Goal: Task Accomplishment & Management: Use online tool/utility

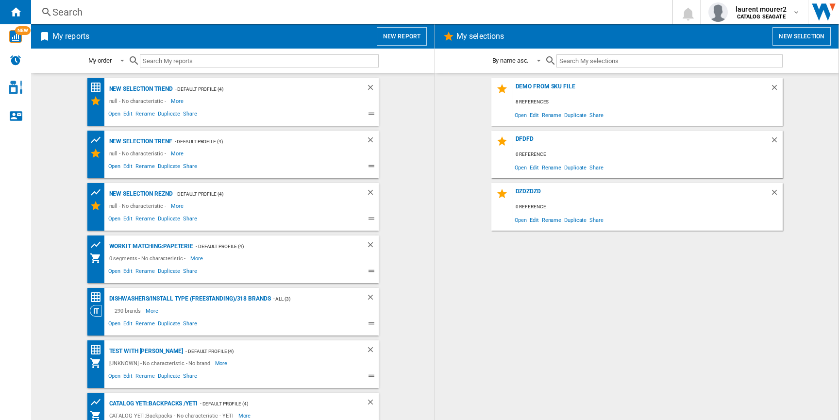
click at [400, 36] on button "New report" at bounding box center [402, 36] width 50 height 18
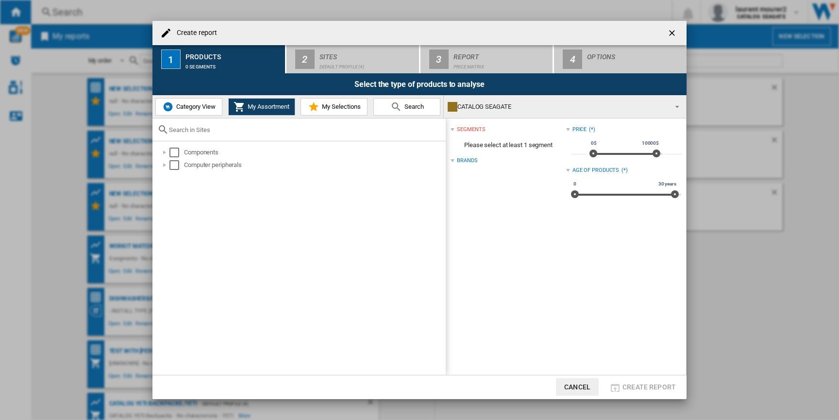
click at [201, 111] on button "Category View" at bounding box center [188, 106] width 67 height 17
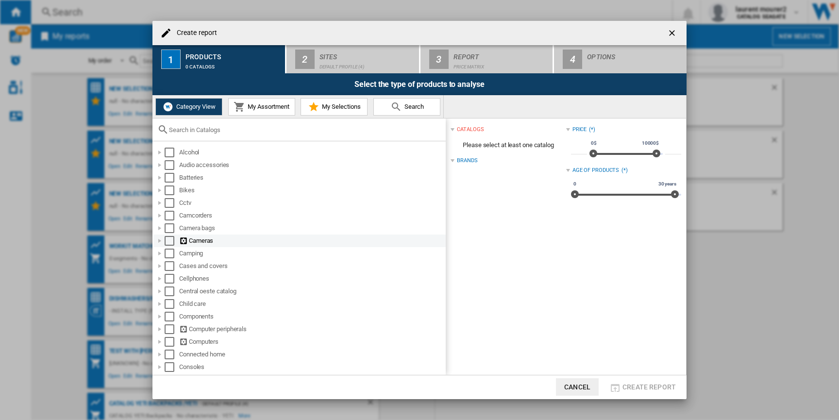
click at [171, 239] on div "Select" at bounding box center [170, 241] width 10 height 10
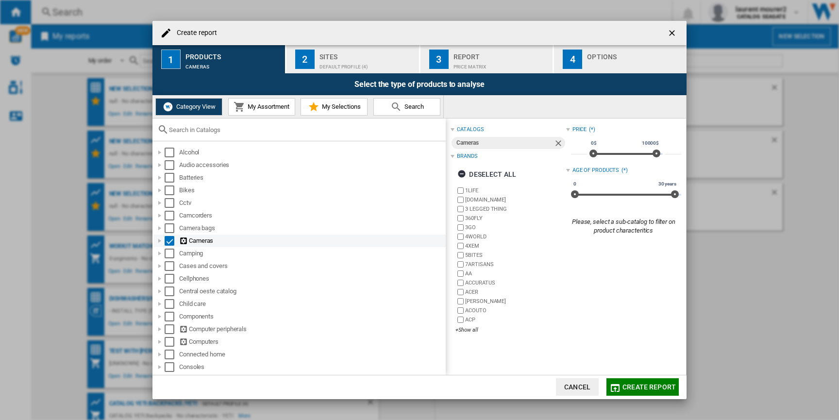
click at [159, 239] on div at bounding box center [160, 241] width 10 height 10
click at [169, 239] on div "Select" at bounding box center [170, 241] width 10 height 10
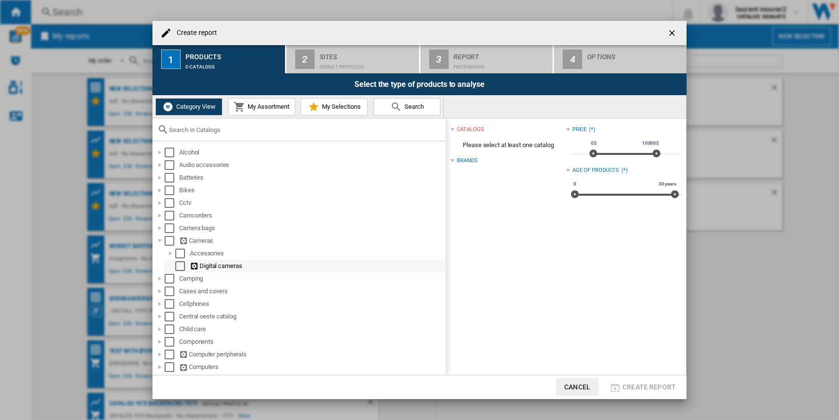
click at [181, 266] on div "Select" at bounding box center [180, 266] width 10 height 10
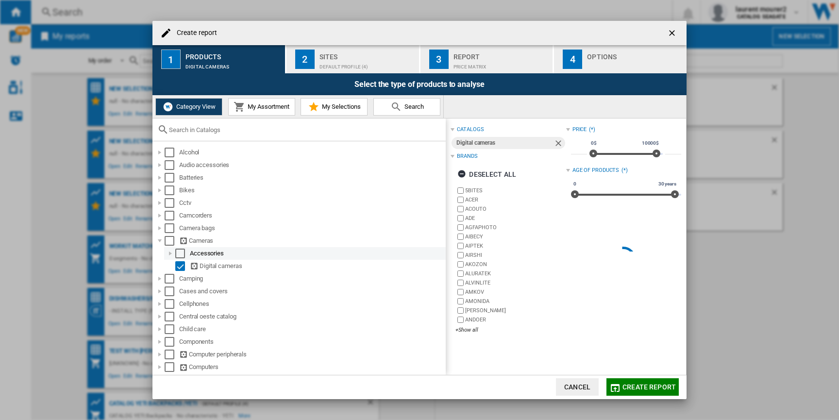
click at [181, 257] on div "Select" at bounding box center [180, 254] width 10 height 10
click at [179, 271] on div "Select" at bounding box center [180, 266] width 10 height 10
click at [180, 255] on div "Select" at bounding box center [180, 254] width 10 height 10
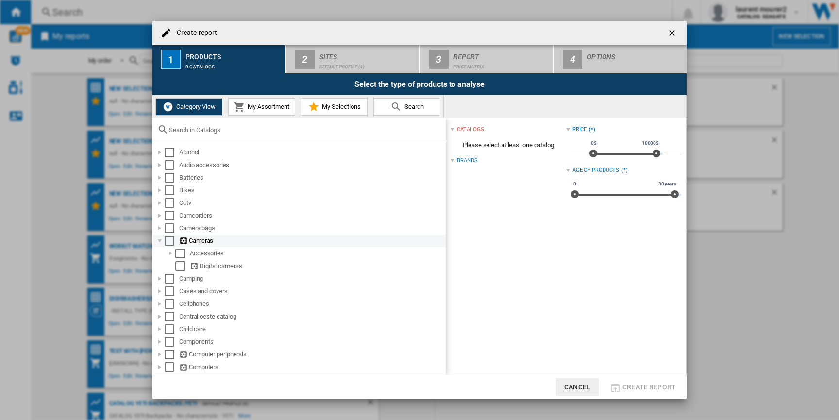
click at [160, 240] on div at bounding box center [160, 241] width 10 height 10
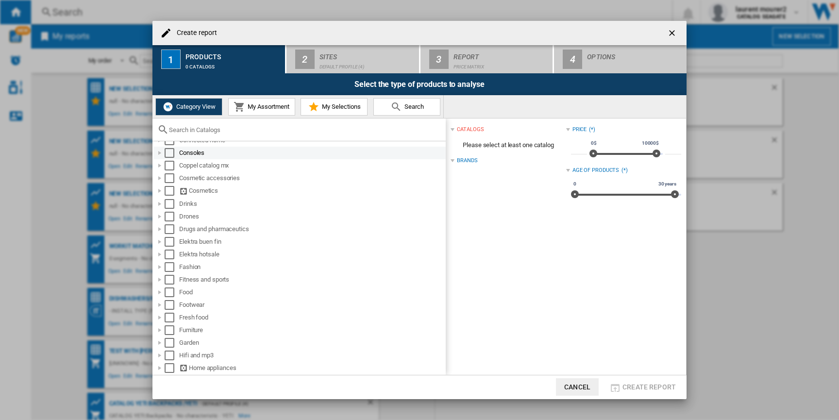
scroll to position [251, 0]
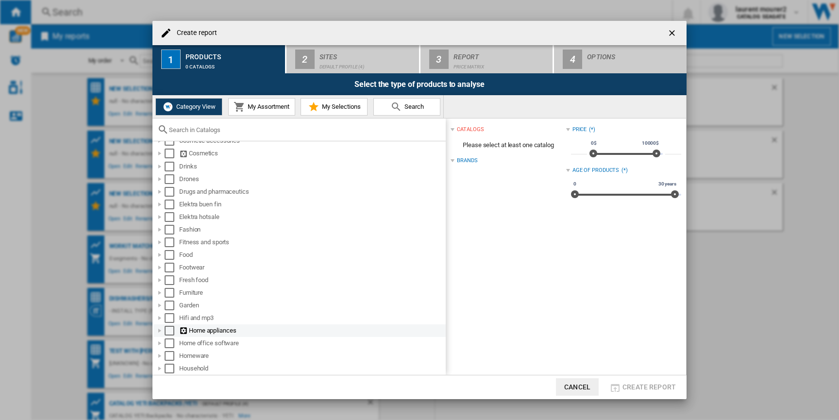
click at [157, 328] on div at bounding box center [160, 331] width 10 height 10
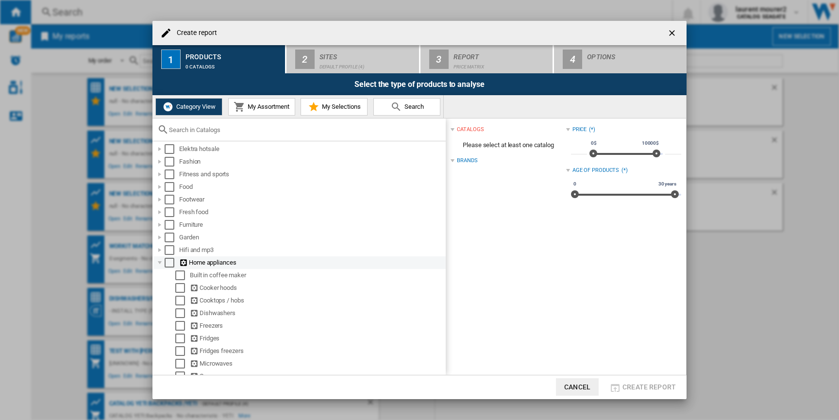
scroll to position [323, 0]
click at [183, 316] on div "Dishwashers" at bounding box center [305, 309] width 282 height 13
click at [181, 314] on div "Select" at bounding box center [180, 310] width 10 height 10
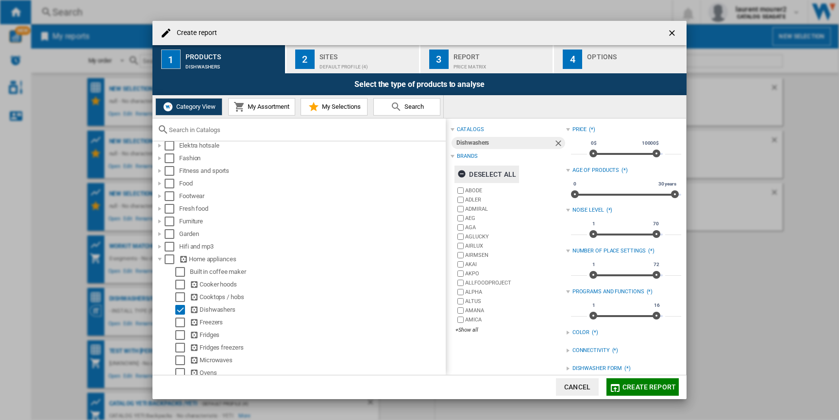
click at [460, 174] on ng-md-icon "button" at bounding box center [463, 175] width 12 height 12
click at [470, 323] on label "AMICA" at bounding box center [510, 319] width 110 height 9
click at [470, 327] on div "+Show all" at bounding box center [510, 329] width 110 height 7
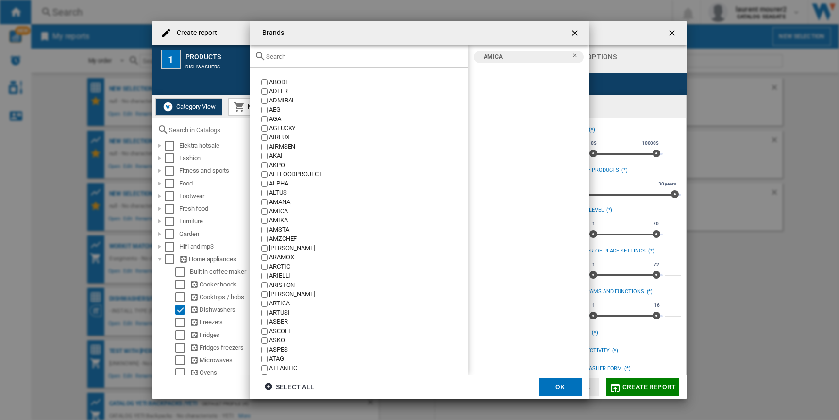
click at [282, 210] on div "AMICA" at bounding box center [368, 211] width 199 height 9
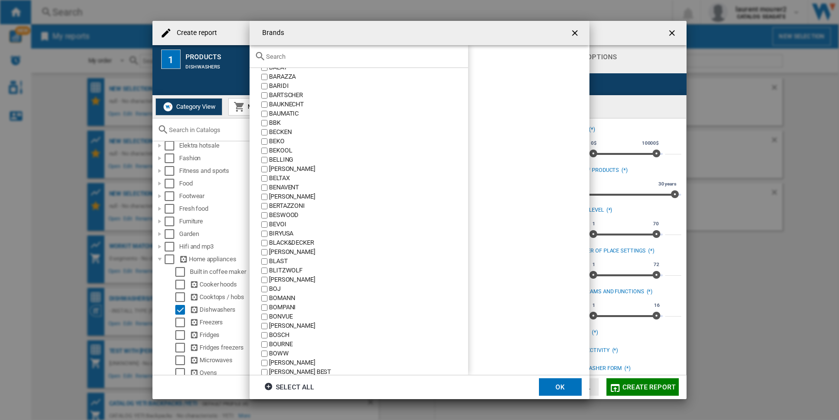
scroll to position [375, 0]
click at [283, 149] on div "BEKO" at bounding box center [368, 150] width 199 height 9
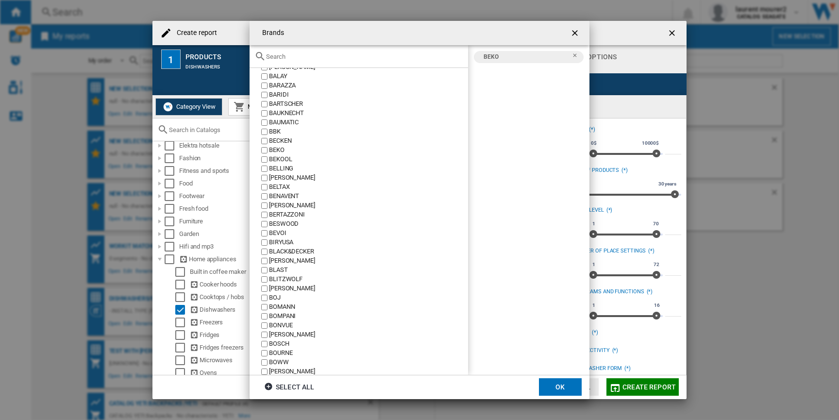
click at [566, 398] on md-dialog-actions "Select all OK" at bounding box center [420, 387] width 340 height 24
click at [563, 393] on button "OK" at bounding box center [560, 386] width 43 height 17
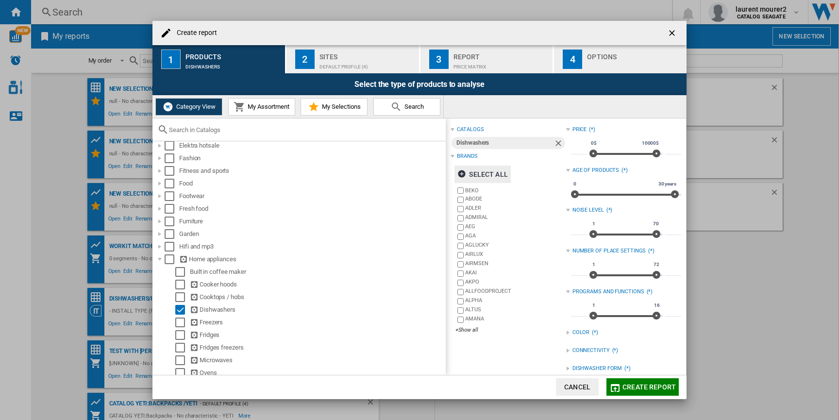
click at [627, 389] on span "Create report" at bounding box center [648, 387] width 53 height 8
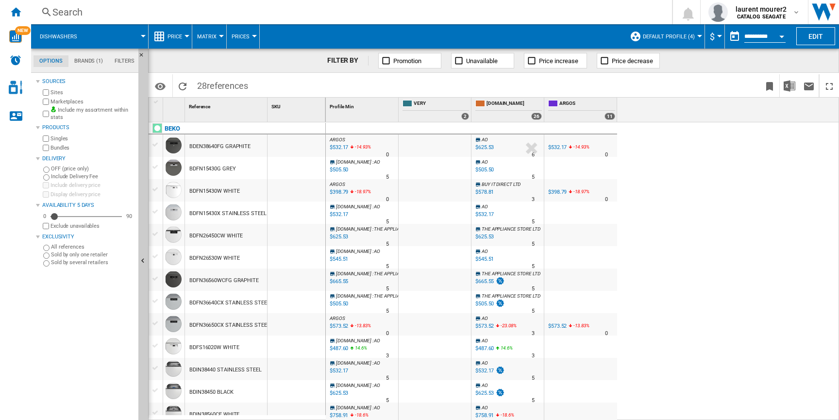
click at [91, 33] on span at bounding box center [117, 36] width 52 height 24
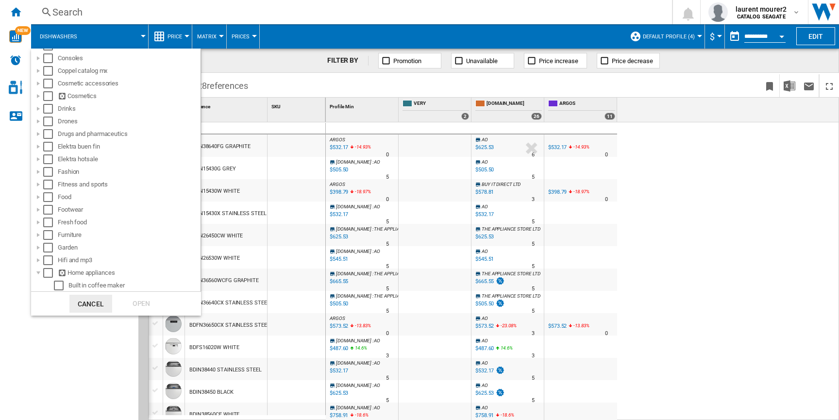
scroll to position [273, 0]
click at [42, 262] on div at bounding box center [38, 260] width 10 height 10
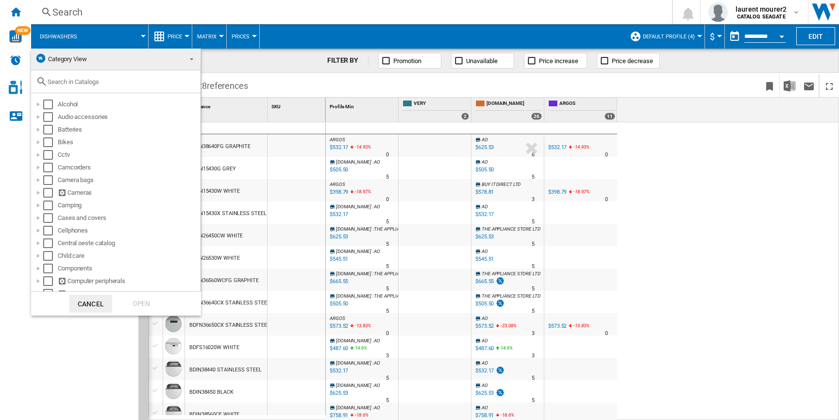
click at [94, 62] on span "Category View" at bounding box center [108, 59] width 146 height 14
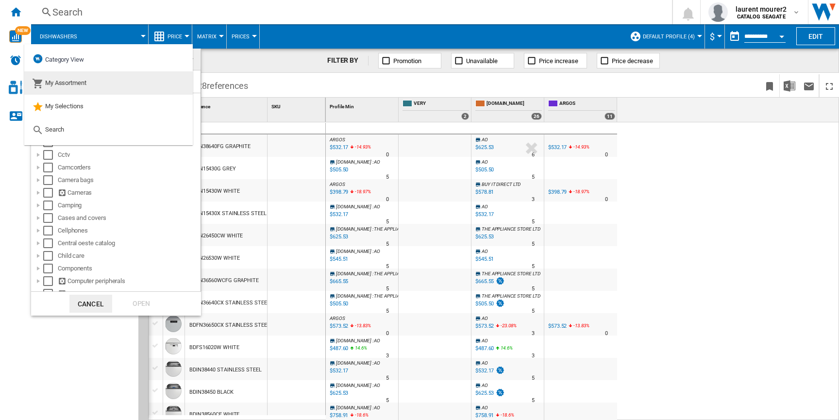
click at [82, 84] on span "My Assortment" at bounding box center [65, 82] width 41 height 7
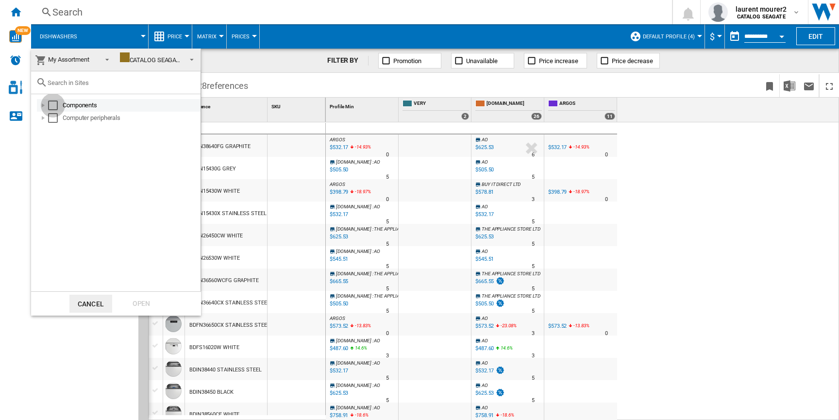
click at [52, 105] on div "Select" at bounding box center [53, 105] width 10 height 10
click at [143, 302] on div "Open" at bounding box center [141, 304] width 43 height 18
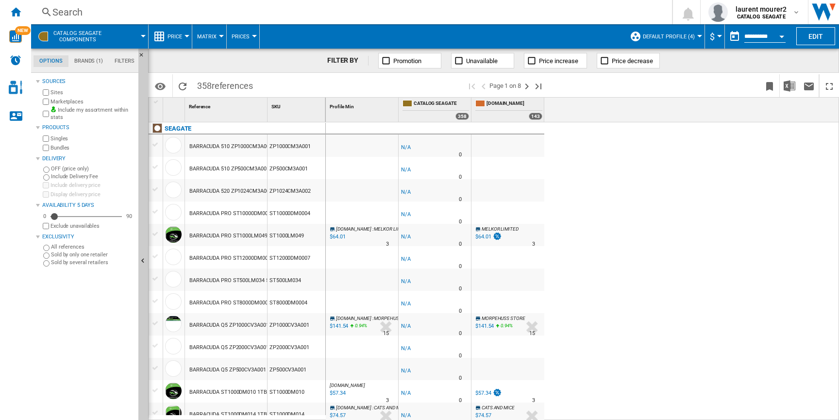
click at [291, 145] on div "ZP1000CM3A001" at bounding box center [296, 145] width 58 height 22
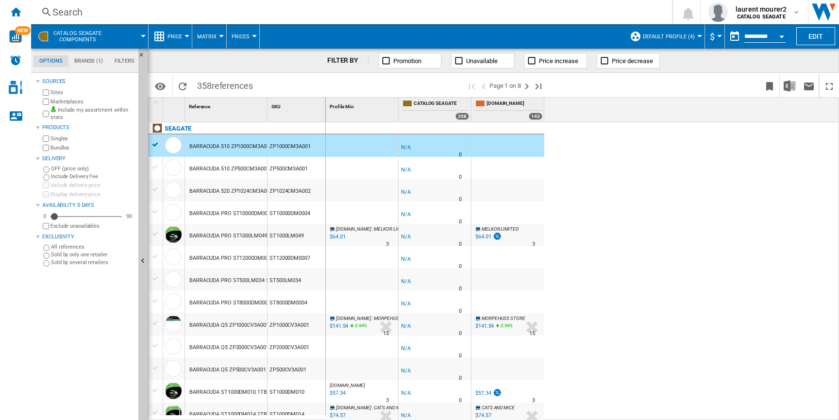
click at [291, 145] on div "ZP1000CM3A001" at bounding box center [296, 145] width 58 height 22
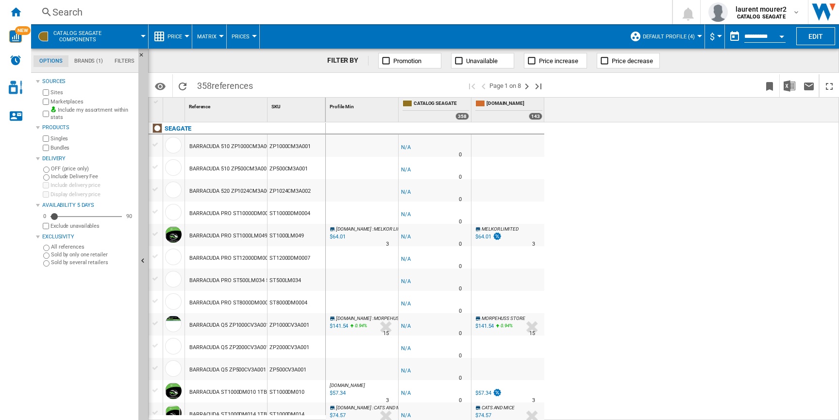
drag, startPoint x: 312, startPoint y: 147, endPoint x: 300, endPoint y: 147, distance: 11.7
click at [300, 147] on div "ZP1000CM3A001" at bounding box center [296, 145] width 58 height 22
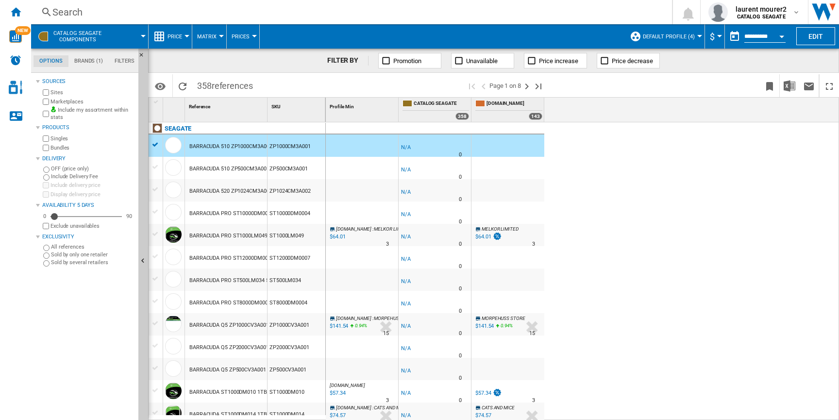
click at [300, 147] on div "ZP1000CM3A001" at bounding box center [296, 145] width 58 height 22
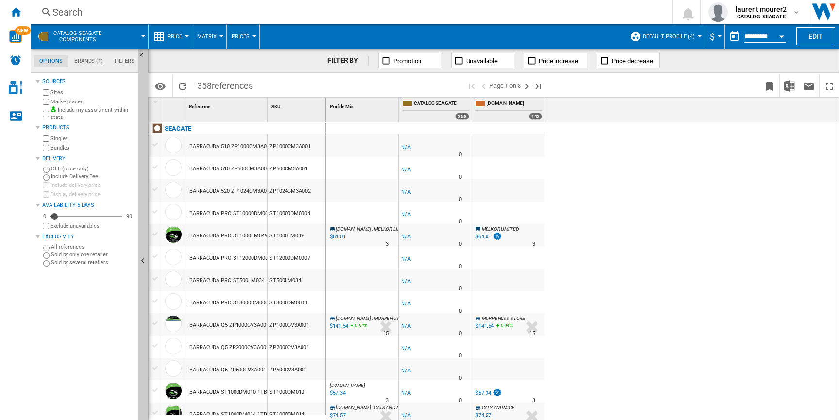
click at [296, 147] on div "ZP1000CM3A001" at bounding box center [296, 145] width 58 height 22
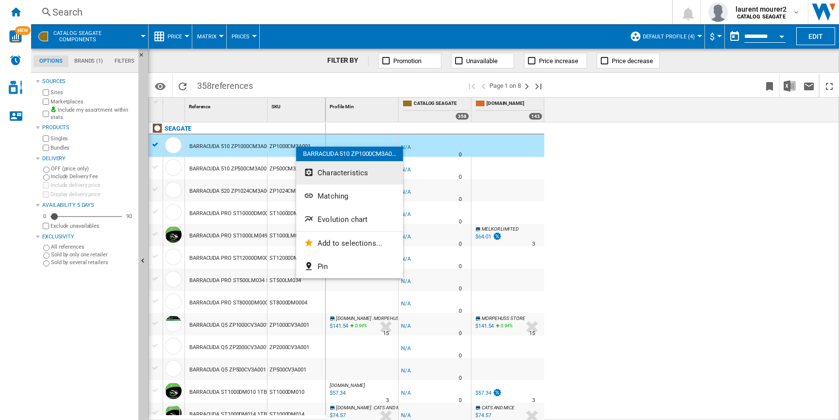
click at [317, 174] on button "Characteristics" at bounding box center [349, 172] width 107 height 23
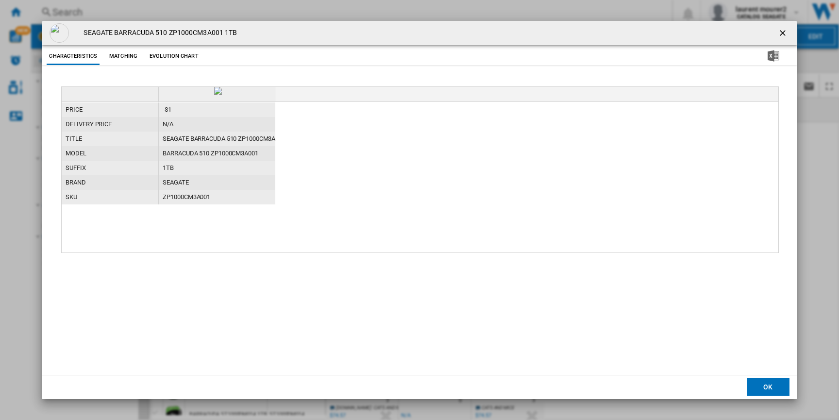
click at [175, 196] on div "ZP1000CM3A001" at bounding box center [217, 197] width 117 height 15
copy div "ZP1000CM3A001"
